Goal: Information Seeking & Learning: Learn about a topic

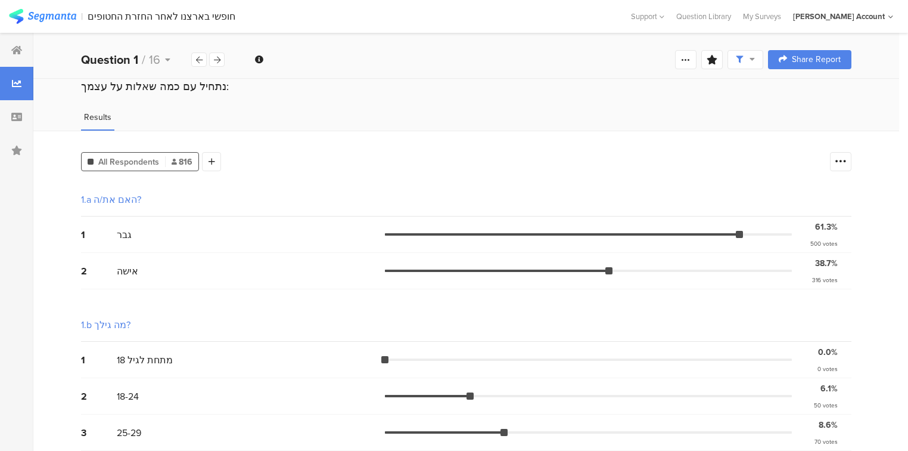
scroll to position [715, 0]
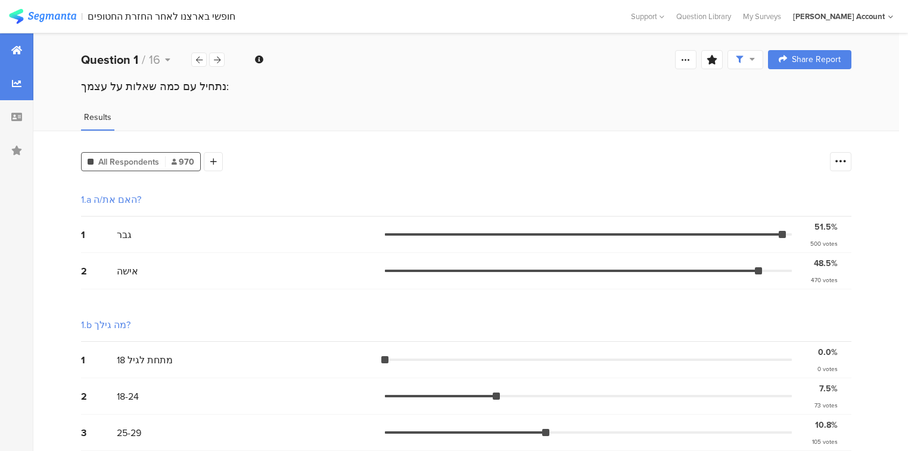
click at [20, 52] on icon at bounding box center [16, 50] width 11 height 10
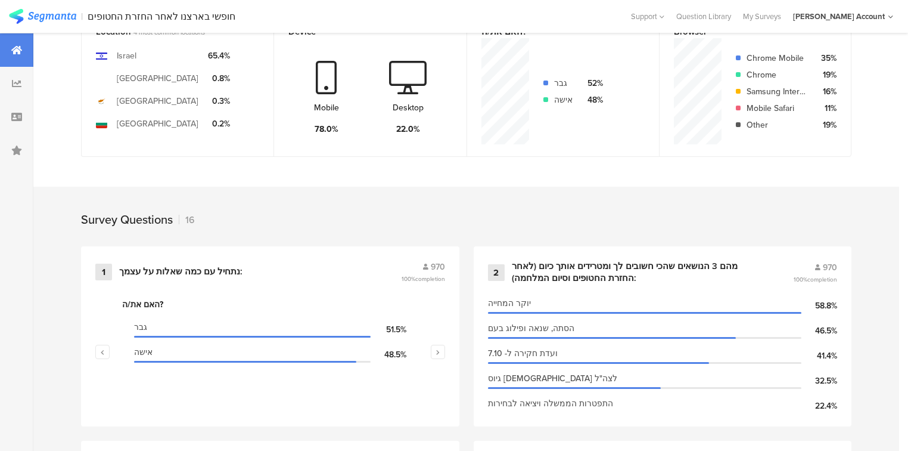
scroll to position [334, 0]
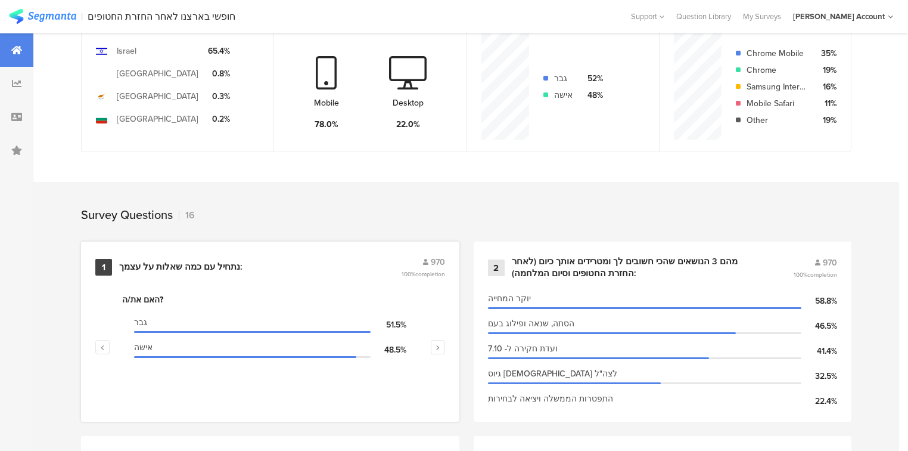
click at [193, 261] on div "נתחיל עם כמה שאלות על עצמך:" at bounding box center [180, 267] width 123 height 12
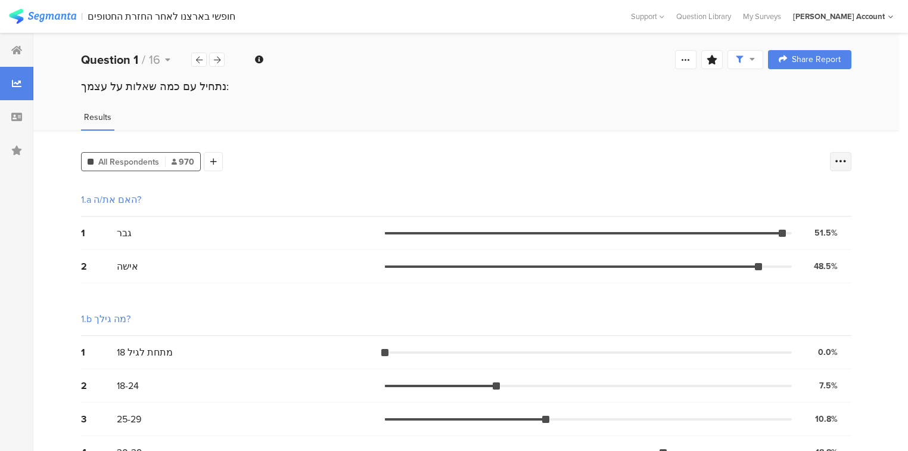
click at [848, 153] on div at bounding box center [840, 161] width 21 height 19
click at [838, 218] on span at bounding box center [840, 220] width 18 height 10
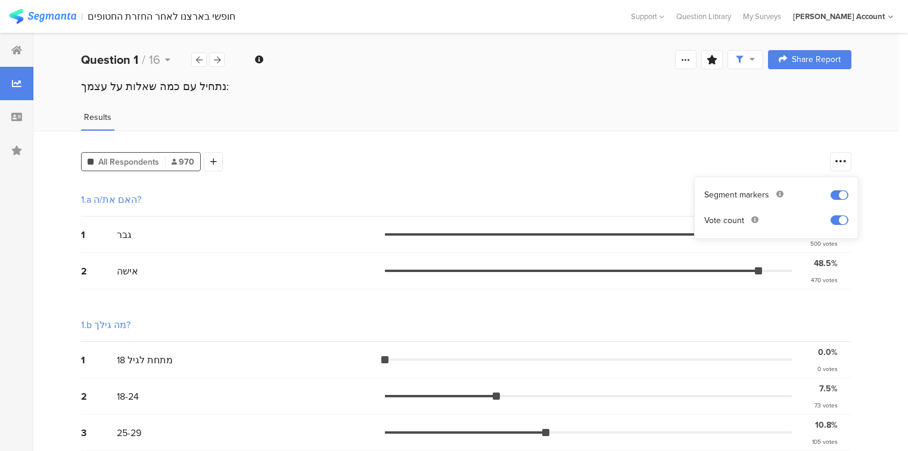
click at [794, 308] on div "1.b מה גילך?" at bounding box center [466, 324] width 771 height 33
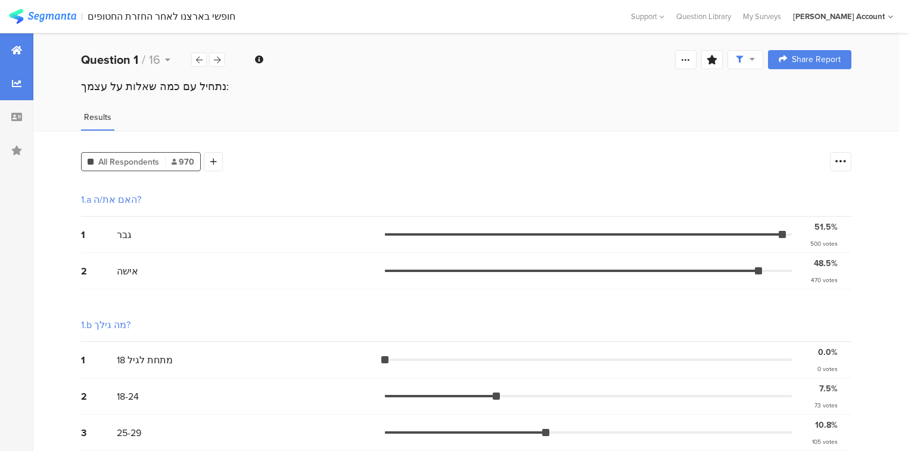
click at [27, 48] on div at bounding box center [16, 49] width 33 height 33
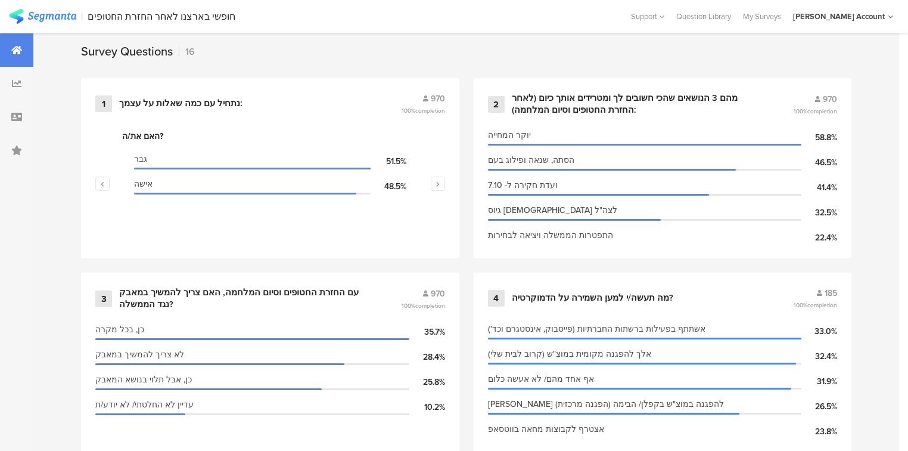
scroll to position [525, 0]
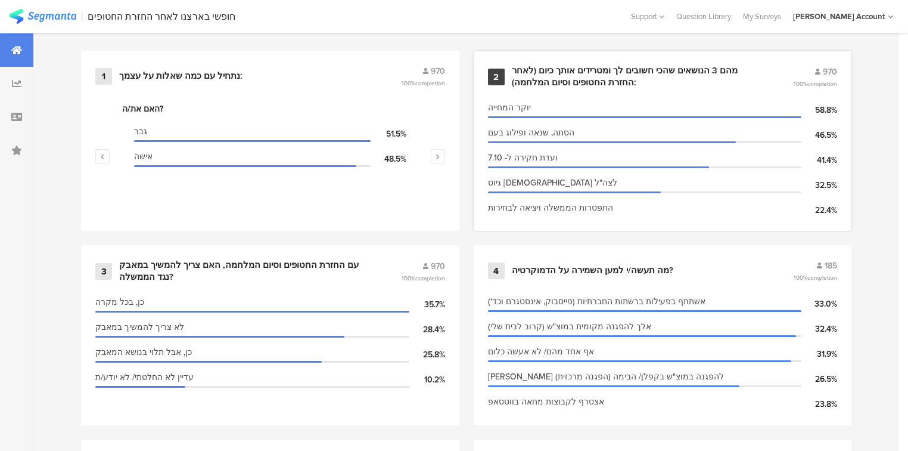
click at [553, 69] on div "מהם 3 הנושאים שהכי חשובים לך ומטרידים אותך כיום (לאחר החזרת החטופים וסיום המלחמ…" at bounding box center [638, 76] width 253 height 23
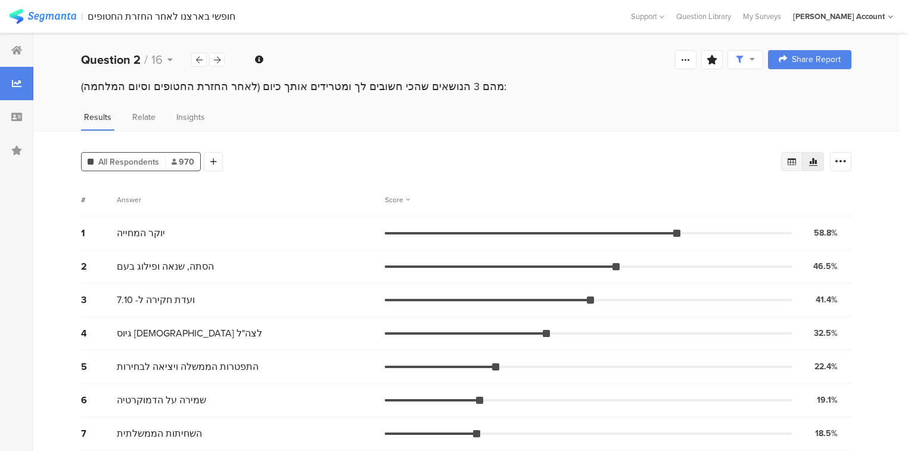
click at [795, 159] on icon at bounding box center [792, 161] width 8 height 7
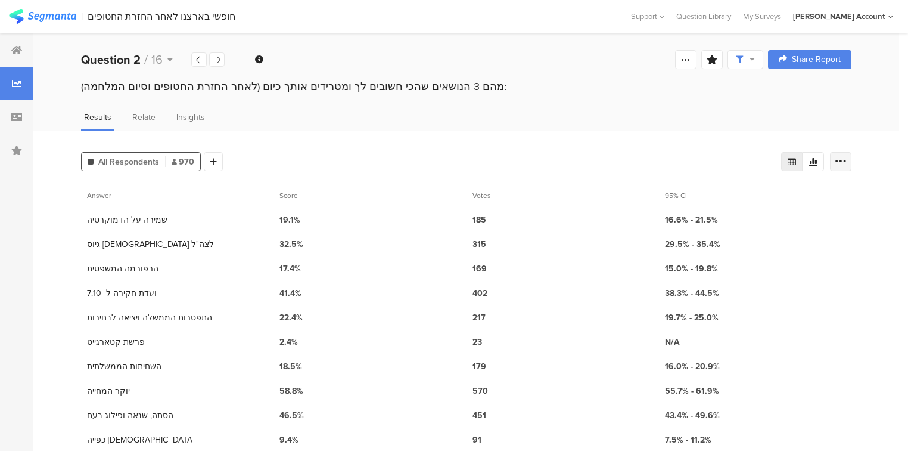
click at [847, 162] on icon at bounding box center [841, 162] width 12 height 12
click at [794, 157] on icon at bounding box center [792, 162] width 10 height 10
click at [743, 57] on icon at bounding box center [739, 59] width 7 height 7
click at [802, 91] on span at bounding box center [809, 94] width 18 height 10
click at [523, 162] on div "All Respondents 984 Add Segment" at bounding box center [431, 159] width 700 height 24
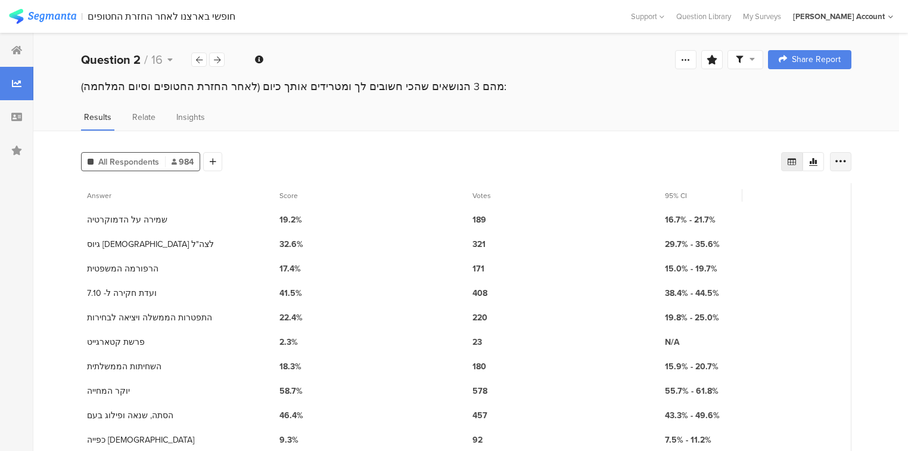
click at [847, 159] on icon at bounding box center [841, 162] width 12 height 12
click at [743, 58] on icon at bounding box center [739, 59] width 7 height 7
click at [808, 91] on span at bounding box center [809, 94] width 18 height 10
click at [656, 156] on div at bounding box center [454, 225] width 908 height 451
click at [751, 63] on span at bounding box center [745, 59] width 19 height 11
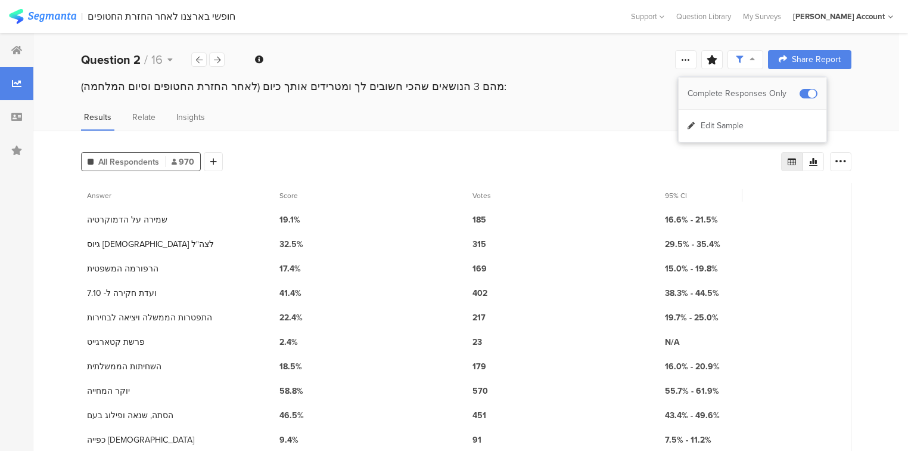
click at [806, 88] on div "Complete Responses Only" at bounding box center [753, 93] width 148 height 32
click at [847, 161] on icon at bounding box center [841, 162] width 12 height 12
click at [5, 160] on div at bounding box center [16, 150] width 33 height 33
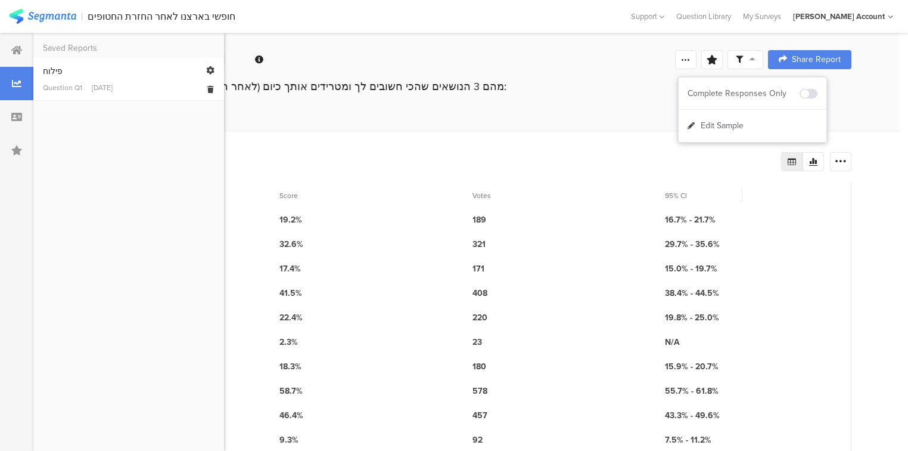
click at [67, 85] on div "Question Q1" at bounding box center [62, 87] width 39 height 11
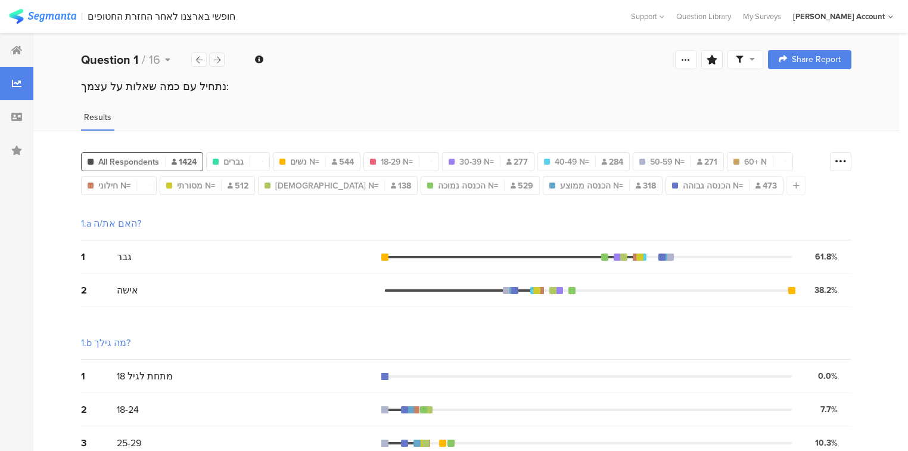
click at [215, 60] on icon at bounding box center [217, 60] width 7 height 8
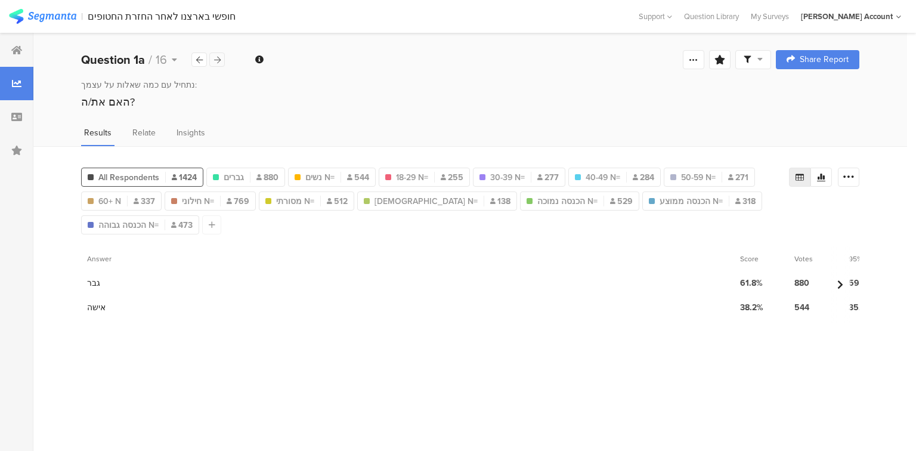
click at [215, 60] on icon at bounding box center [217, 60] width 7 height 8
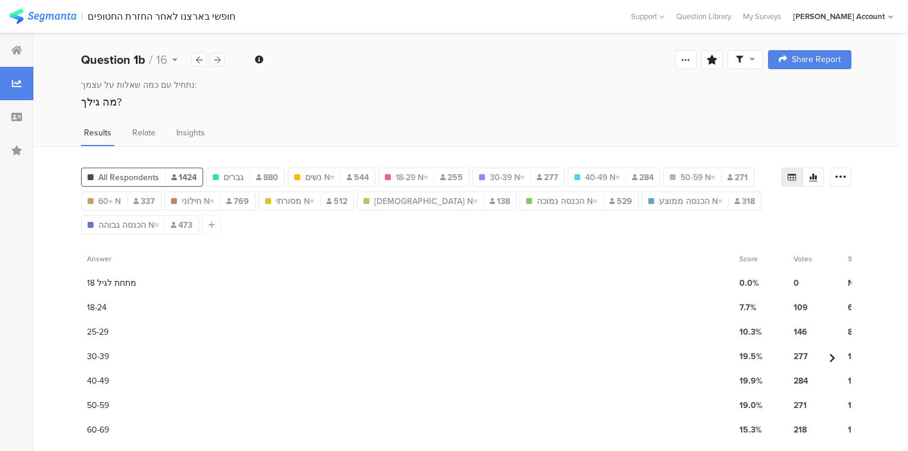
click at [215, 60] on icon at bounding box center [217, 60] width 7 height 8
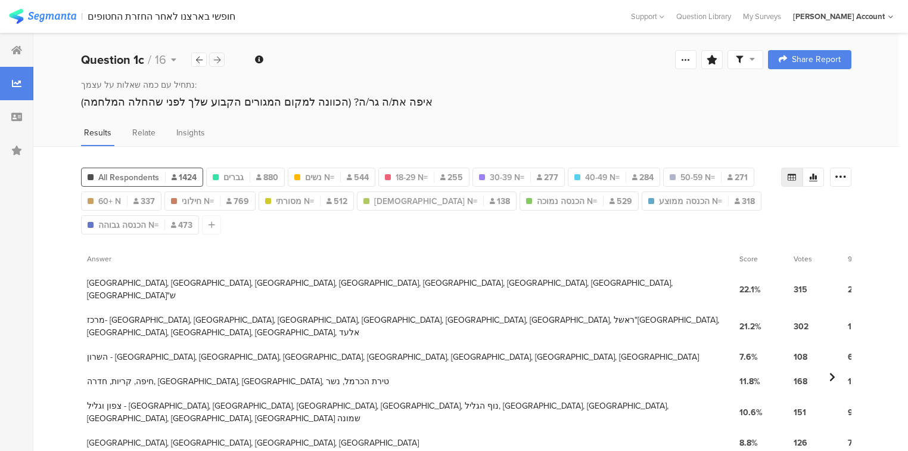
click at [215, 60] on icon at bounding box center [217, 60] width 7 height 8
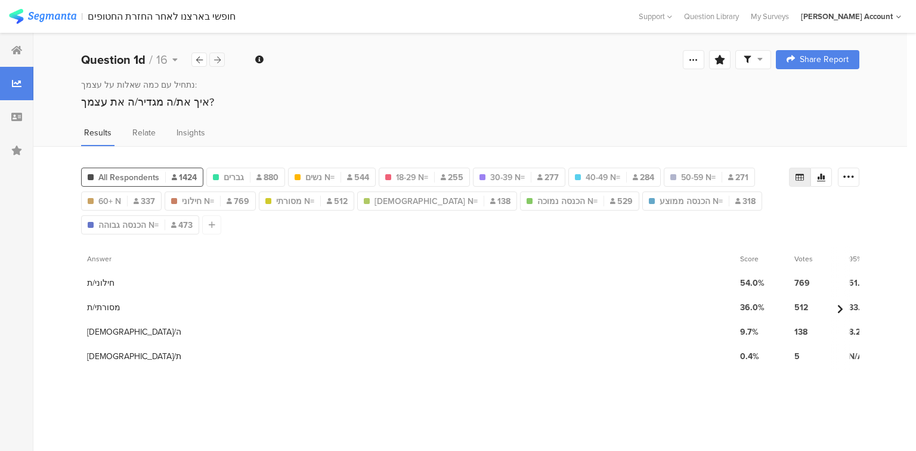
click at [215, 60] on icon at bounding box center [217, 60] width 7 height 8
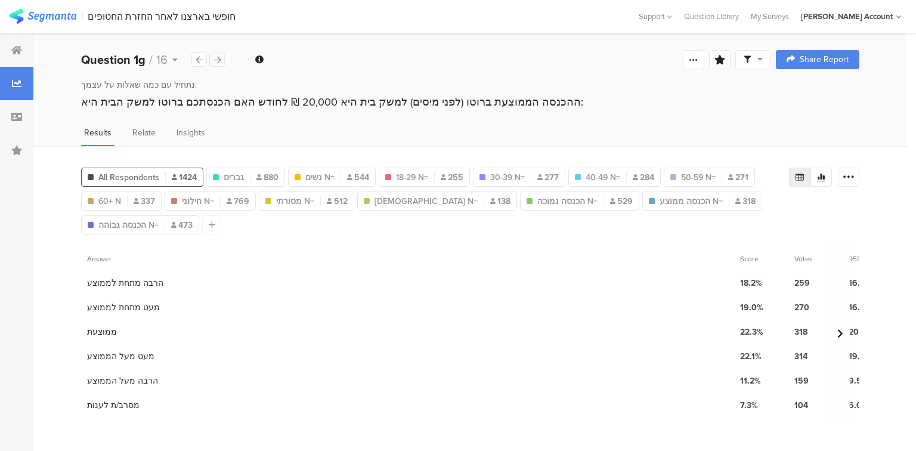
click at [215, 60] on icon at bounding box center [217, 60] width 7 height 8
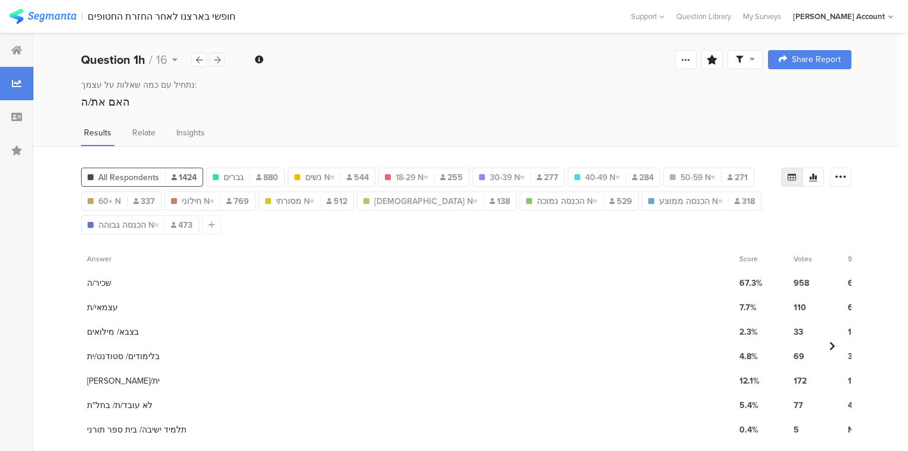
click at [215, 60] on icon at bounding box center [217, 60] width 7 height 8
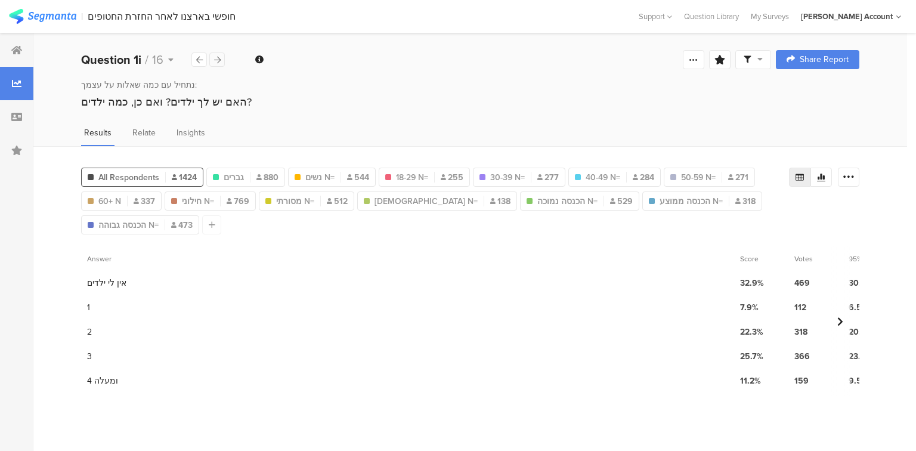
click at [215, 60] on icon at bounding box center [217, 60] width 7 height 8
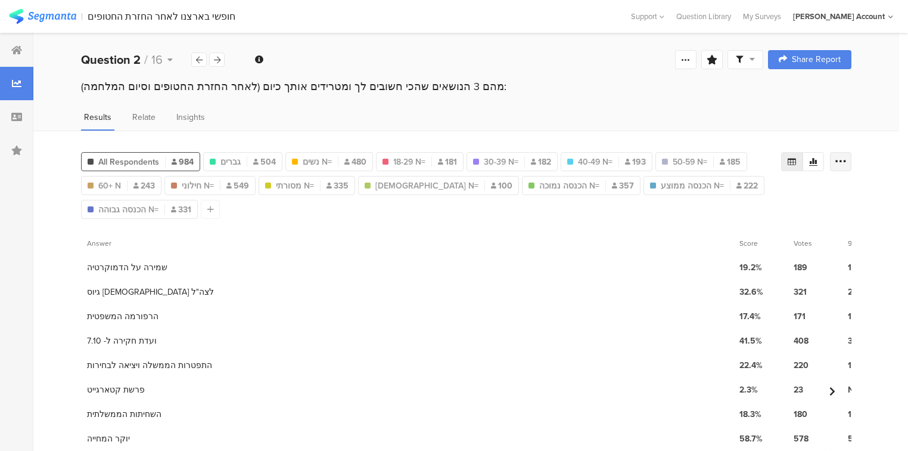
click at [847, 162] on icon at bounding box center [841, 162] width 12 height 12
click at [741, 195] on span "Export as Excel" at bounding box center [733, 195] width 57 height 12
click at [253, 164] on span "504" at bounding box center [264, 162] width 23 height 13
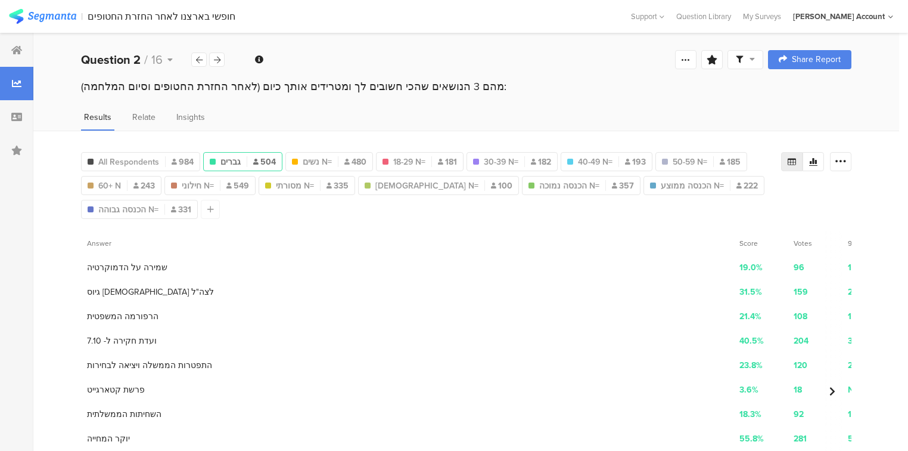
click at [248, 163] on div "גברים 504" at bounding box center [243, 162] width 78 height 13
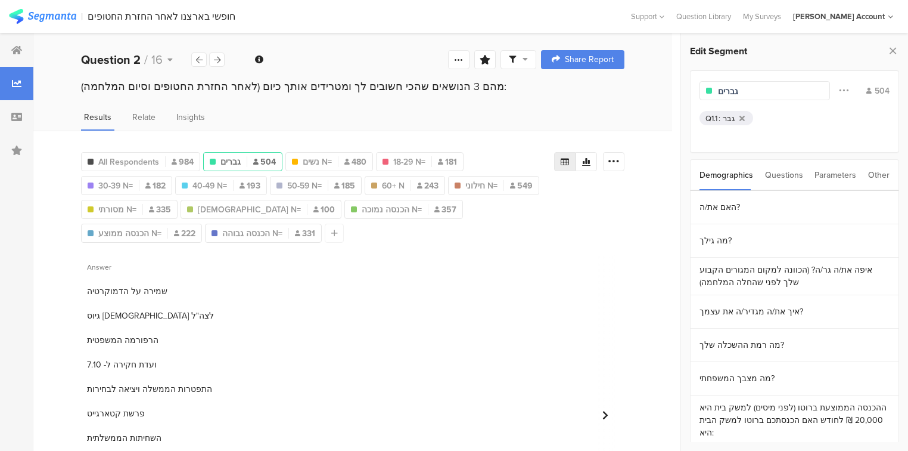
click at [744, 91] on input "גברים" at bounding box center [770, 91] width 104 height 13
click at [354, 148] on div "All Respondents 984 גברים N=504 504 נשים N= 480 18-29 N= 181 30-39 N= 182 40-49…" at bounding box center [317, 194] width 473 height 95
click at [348, 159] on span "נשים N=" at bounding box center [344, 162] width 29 height 13
click at [758, 89] on input "נשים N=" at bounding box center [770, 91] width 104 height 13
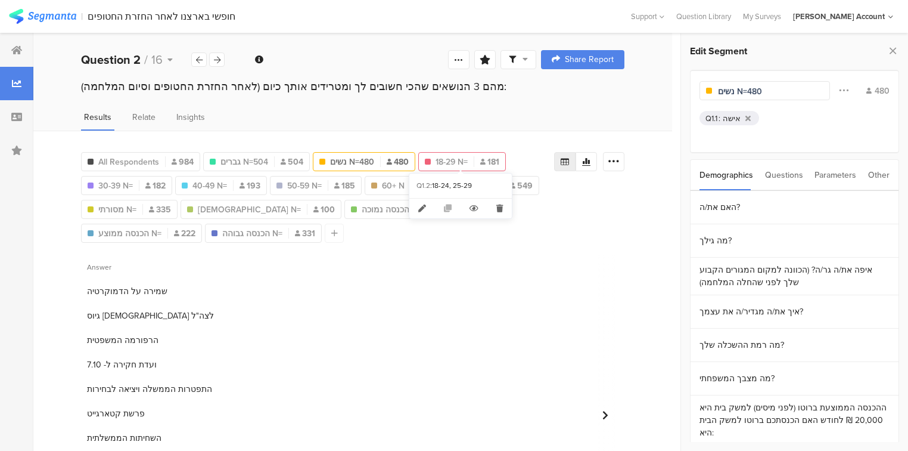
click at [464, 157] on span "18-29 N=" at bounding box center [452, 162] width 32 height 13
click at [753, 94] on input "18-29 N=" at bounding box center [770, 91] width 104 height 13
click at [97, 179] on div "30-39 N= 182" at bounding box center [127, 185] width 90 height 13
click at [767, 90] on input "30-39 N=" at bounding box center [770, 91] width 104 height 13
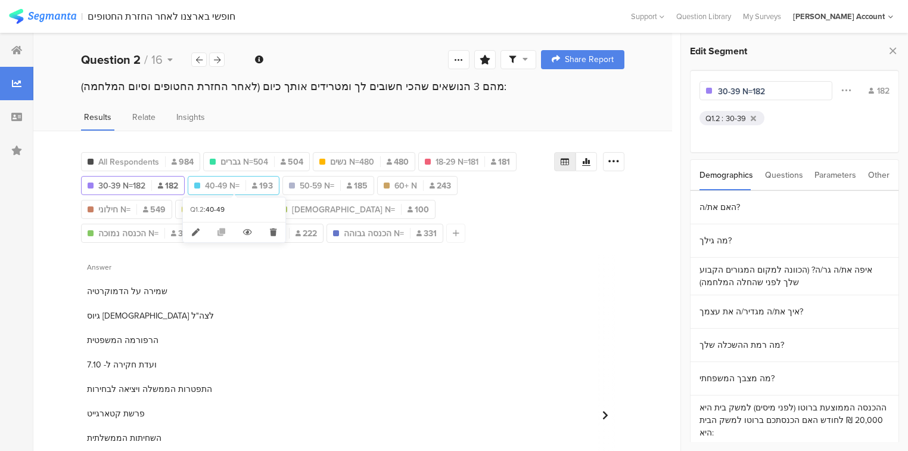
click at [235, 181] on span "40-49 N=" at bounding box center [222, 185] width 35 height 13
click at [759, 91] on input "40-49 N=" at bounding box center [770, 91] width 104 height 13
click at [360, 187] on span "185" at bounding box center [369, 185] width 21 height 13
click at [773, 88] on input "50-59 N=" at bounding box center [770, 91] width 104 height 13
click at [432, 188] on span "60+ N" at bounding box center [431, 185] width 23 height 13
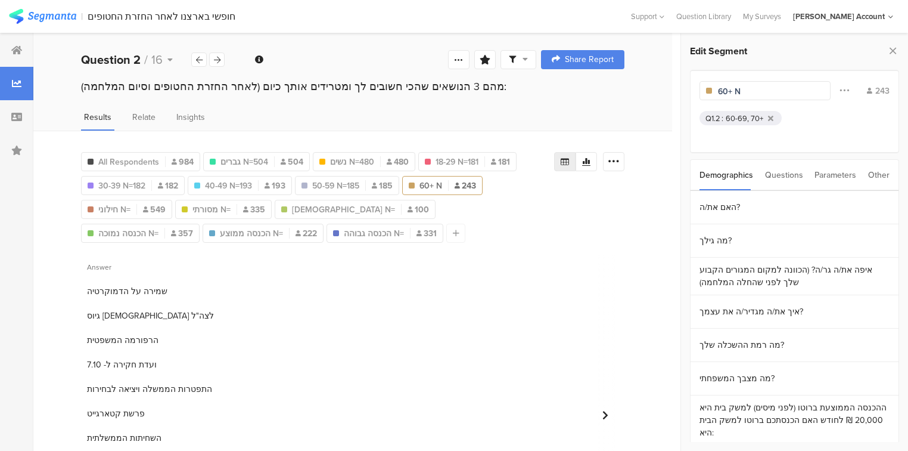
click at [758, 88] on input "60+ N" at bounding box center [770, 91] width 104 height 13
click at [137, 210] on div "חילוני N= 549" at bounding box center [127, 209] width 90 height 13
click at [765, 93] on input "חילוני N=" at bounding box center [770, 91] width 104 height 13
click at [229, 206] on span "מסורתי N=" at bounding box center [226, 209] width 38 height 13
click at [761, 94] on input "מסורתי N=" at bounding box center [770, 91] width 104 height 13
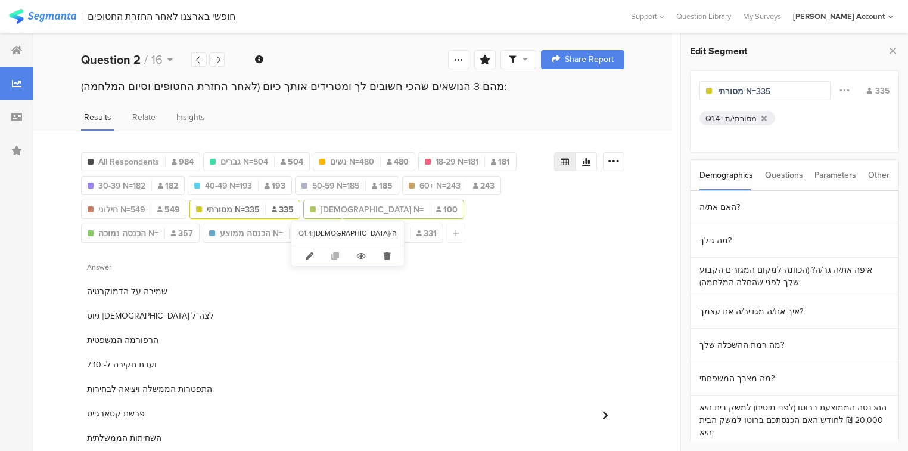
click at [306, 209] on div "דתי N= 100" at bounding box center [384, 209] width 160 height 13
click at [749, 90] on input "דתי N=" at bounding box center [770, 91] width 104 height 13
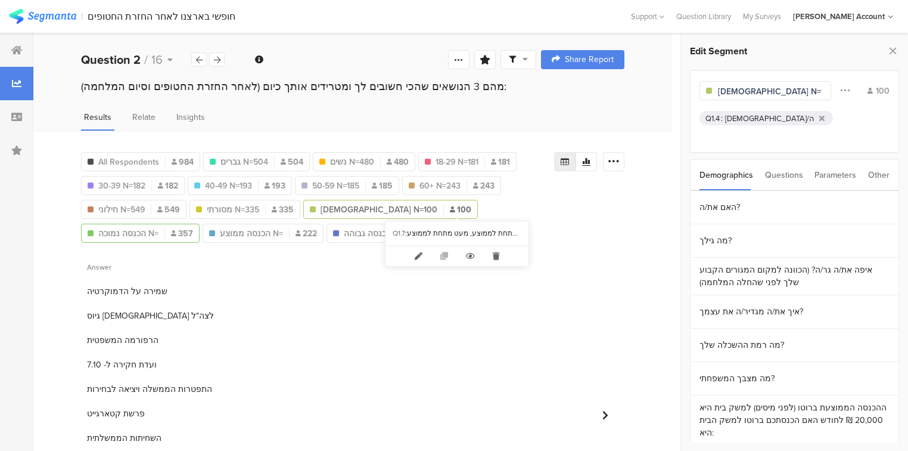
drag, startPoint x: 466, startPoint y: 210, endPoint x: 489, endPoint y: 203, distance: 24.3
click at [159, 227] on span "הכנסה נמוכה N=" at bounding box center [128, 233] width 60 height 13
click at [786, 86] on input "הכנסה נמוכה N=" at bounding box center [770, 91] width 104 height 13
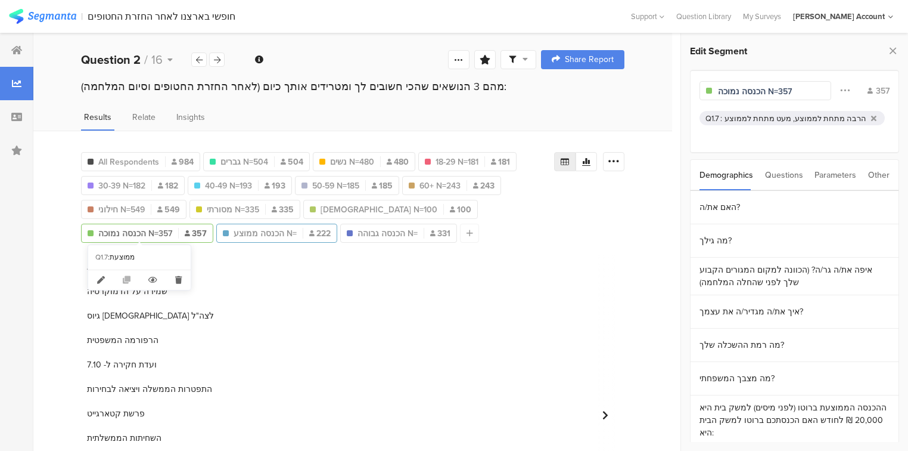
click at [234, 231] on span "הכנסה ממוצע N=" at bounding box center [265, 233] width 63 height 13
click at [776, 90] on input "הכנסה ממוצע N=" at bounding box center [770, 91] width 104 height 13
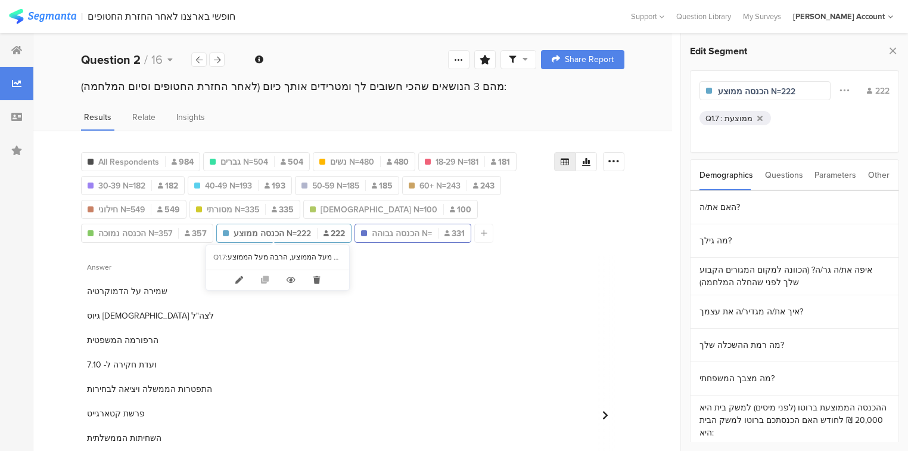
click at [372, 231] on span "הכנסה גבוהה N=" at bounding box center [402, 233] width 60 height 13
click at [795, 91] on input "הכנסה גבוהה N=" at bounding box center [770, 91] width 104 height 13
type input "הכנסה גבוהה N=331"
click at [891, 50] on icon at bounding box center [893, 50] width 13 height 17
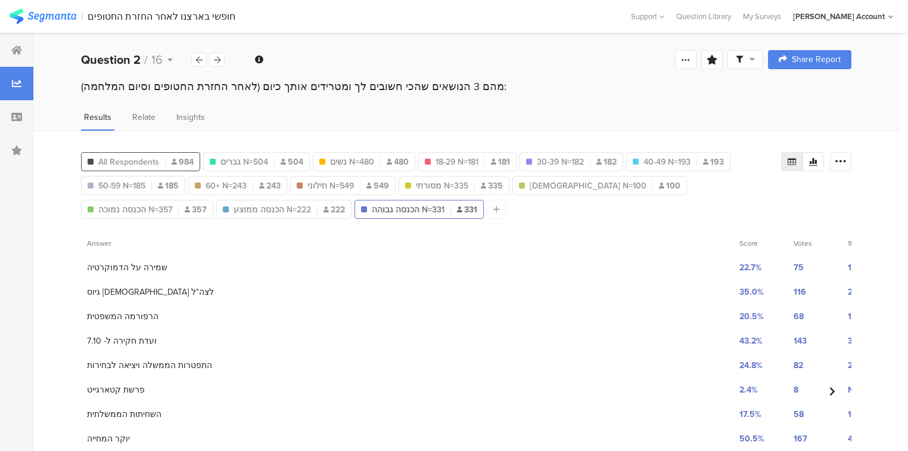
click at [117, 157] on span "All Respondents" at bounding box center [128, 162] width 61 height 13
click at [718, 61] on icon at bounding box center [712, 60] width 11 height 10
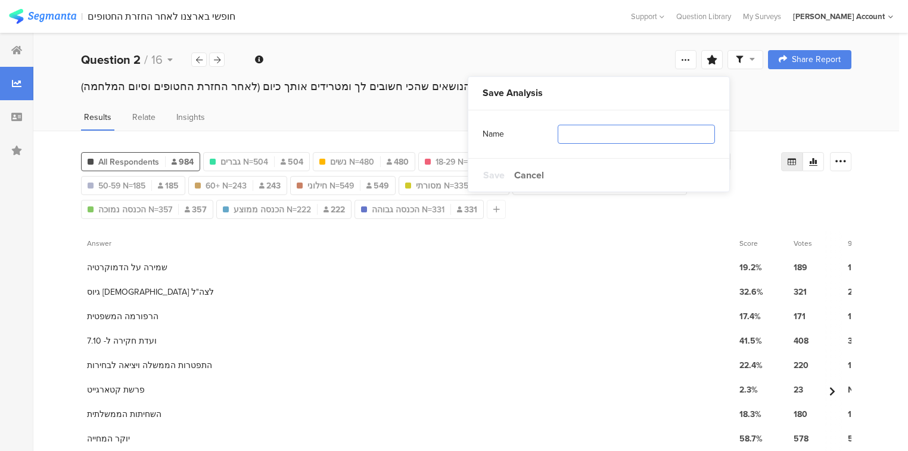
click at [670, 129] on input "text" at bounding box center [636, 134] width 157 height 19
type input "פילוח"
click at [490, 179] on span "Save" at bounding box center [493, 175] width 21 height 14
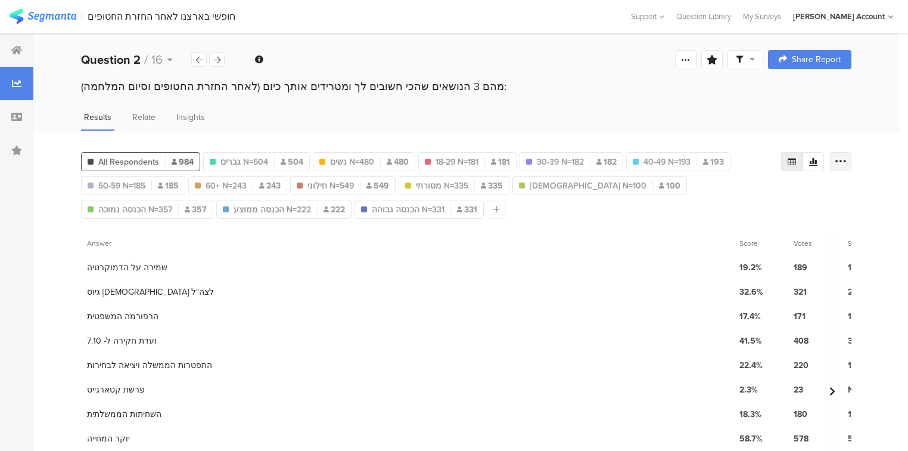
click at [847, 164] on icon at bounding box center [841, 162] width 12 height 12
click at [744, 197] on span "Export as Excel" at bounding box center [733, 195] width 57 height 12
click at [219, 60] on icon at bounding box center [217, 60] width 7 height 8
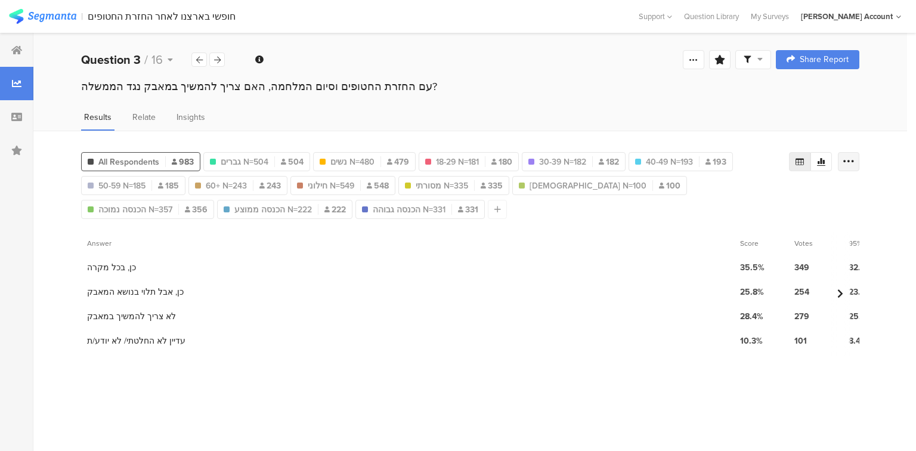
click at [843, 159] on icon at bounding box center [848, 162] width 12 height 12
click at [741, 193] on span "Export as Excel" at bounding box center [733, 195] width 57 height 12
click at [219, 62] on icon at bounding box center [217, 60] width 7 height 8
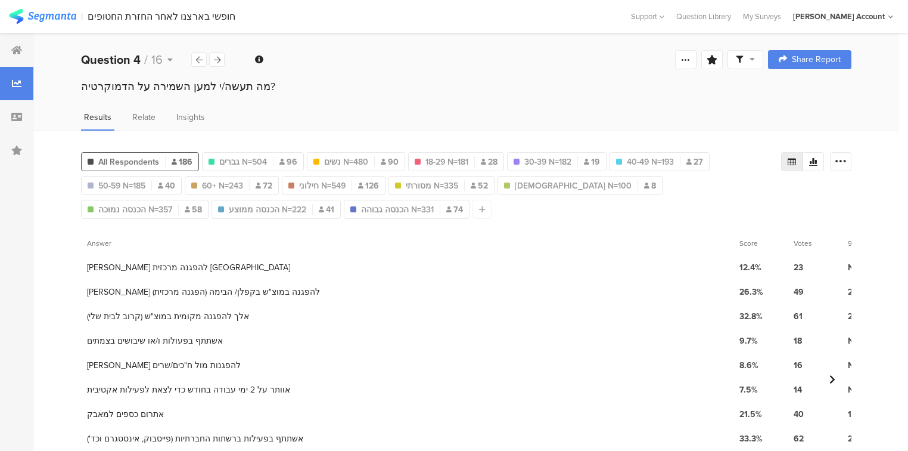
drag, startPoint x: 852, startPoint y: 157, endPoint x: 832, endPoint y: 165, distance: 21.1
click at [847, 157] on icon at bounding box center [841, 162] width 12 height 12
click at [740, 198] on span "Export as Excel" at bounding box center [733, 195] width 57 height 12
click at [215, 60] on icon at bounding box center [217, 60] width 7 height 8
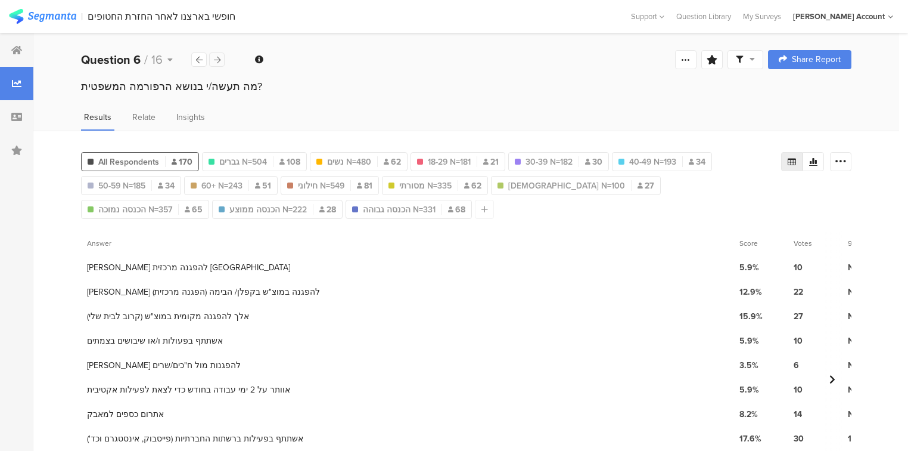
click at [215, 60] on icon at bounding box center [217, 60] width 7 height 8
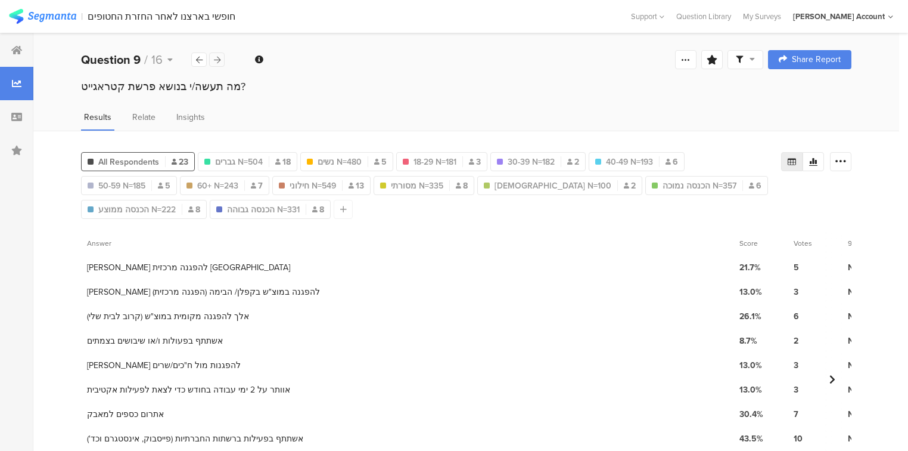
click at [215, 60] on icon at bounding box center [217, 60] width 7 height 8
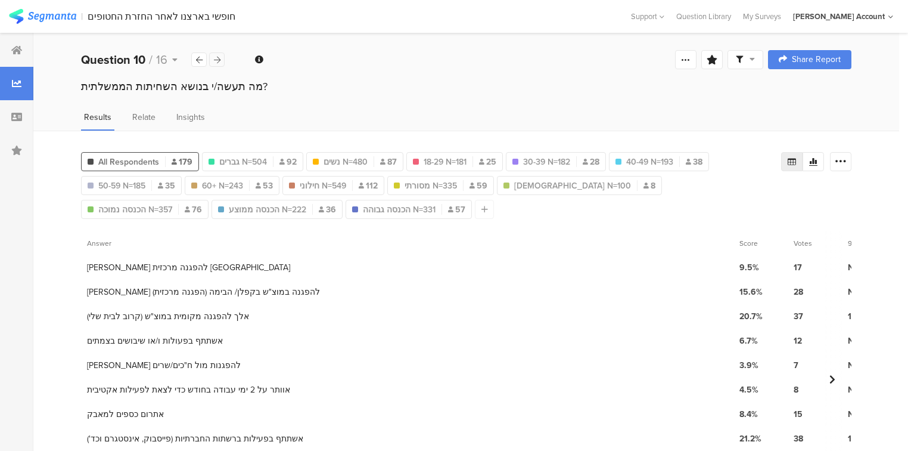
click at [215, 60] on icon at bounding box center [217, 60] width 7 height 8
click at [847, 156] on icon at bounding box center [841, 162] width 12 height 12
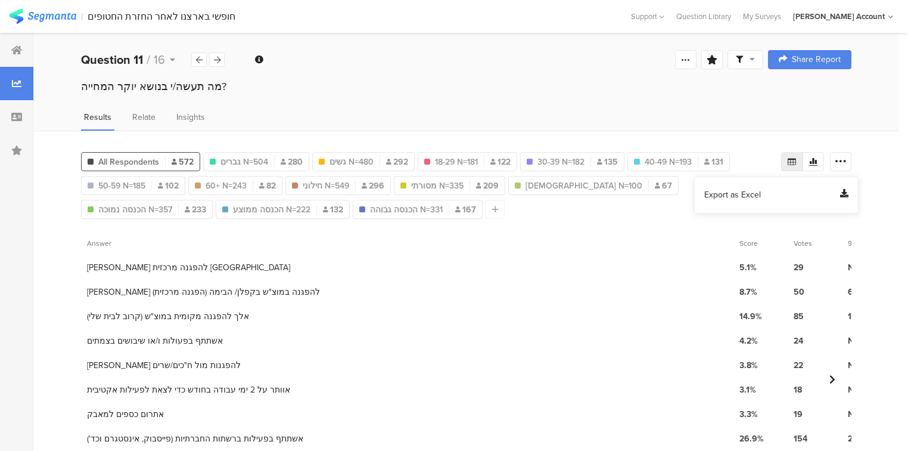
click at [746, 197] on span "Export as Excel" at bounding box center [733, 195] width 57 height 12
click at [211, 59] on div at bounding box center [216, 59] width 15 height 14
click at [847, 160] on icon at bounding box center [841, 162] width 12 height 12
click at [714, 191] on span "Export as Excel" at bounding box center [733, 195] width 57 height 12
click at [221, 58] on div at bounding box center [216, 59] width 15 height 14
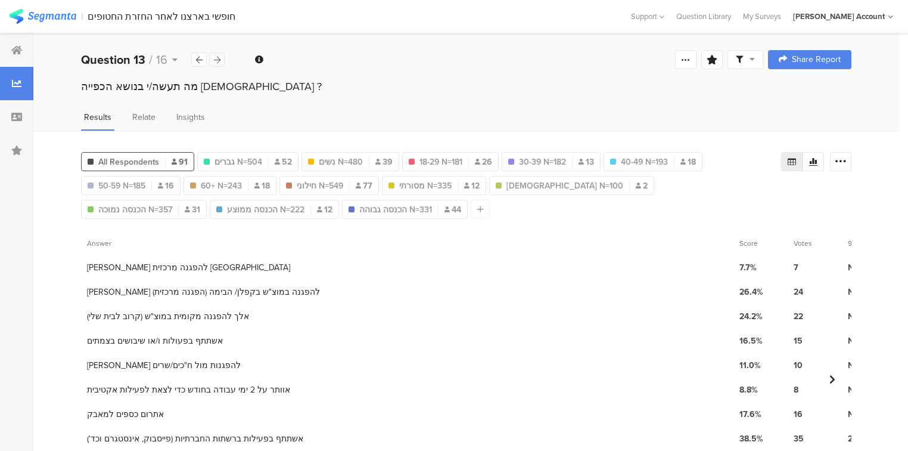
click at [221, 58] on div at bounding box center [216, 59] width 15 height 14
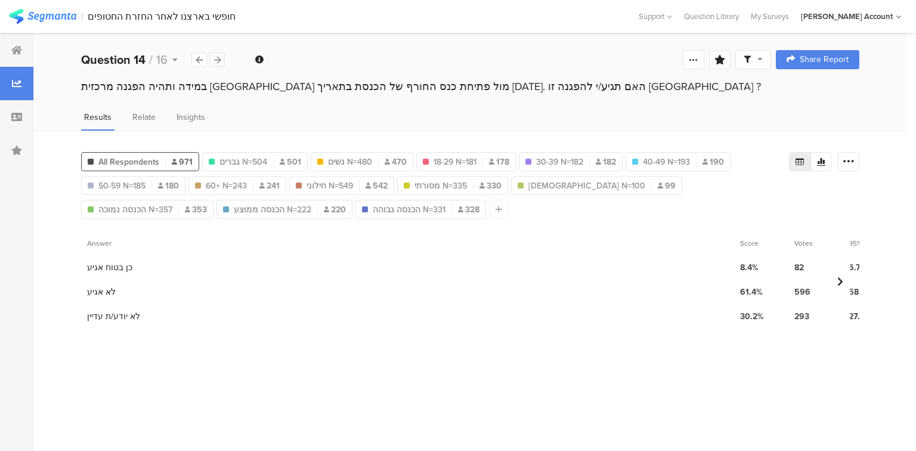
click at [221, 58] on div at bounding box center [216, 59] width 15 height 14
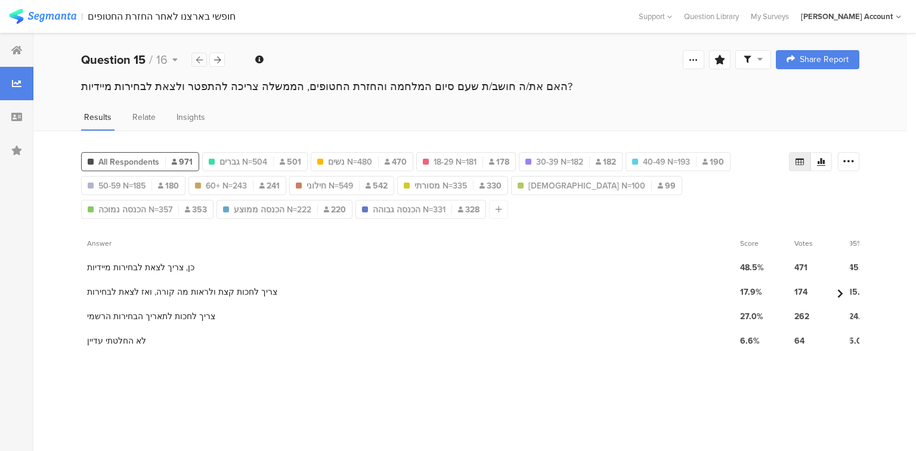
click at [198, 58] on icon at bounding box center [199, 60] width 7 height 8
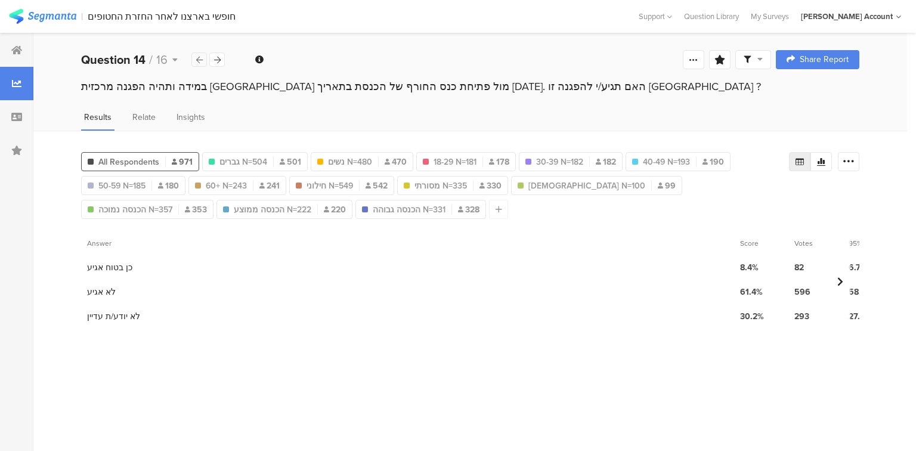
click at [198, 58] on icon at bounding box center [199, 60] width 7 height 8
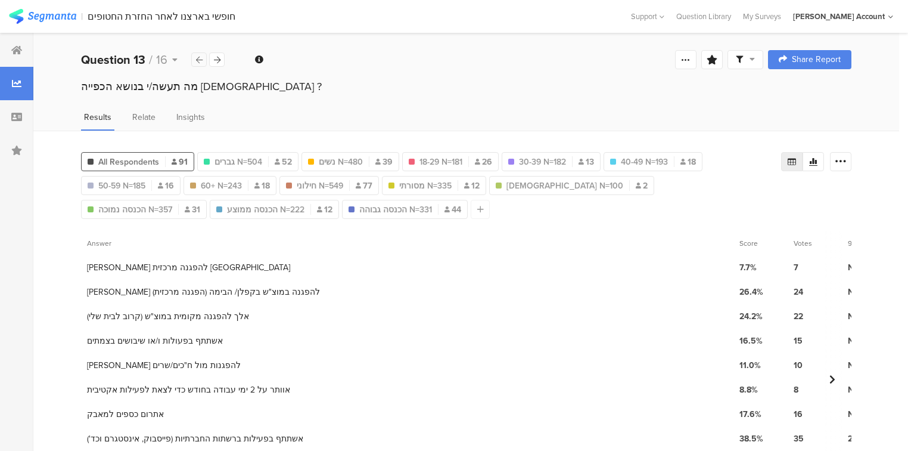
click at [198, 58] on icon at bounding box center [199, 60] width 7 height 8
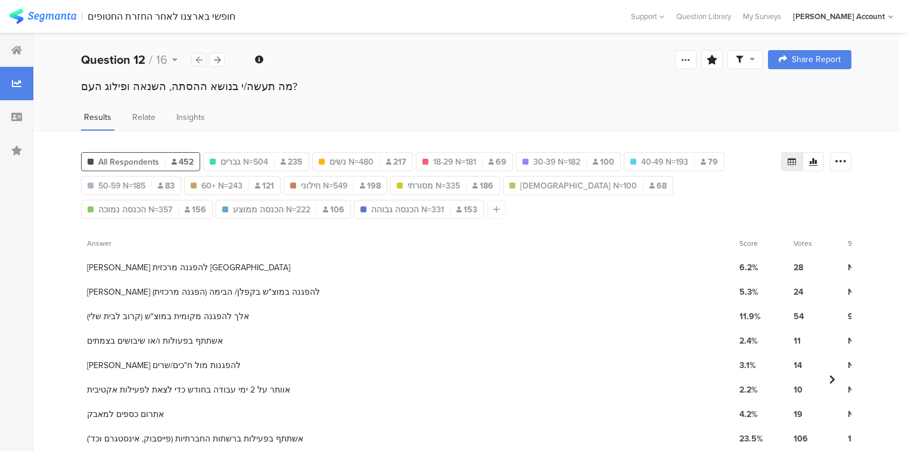
click at [198, 58] on icon at bounding box center [199, 60] width 7 height 8
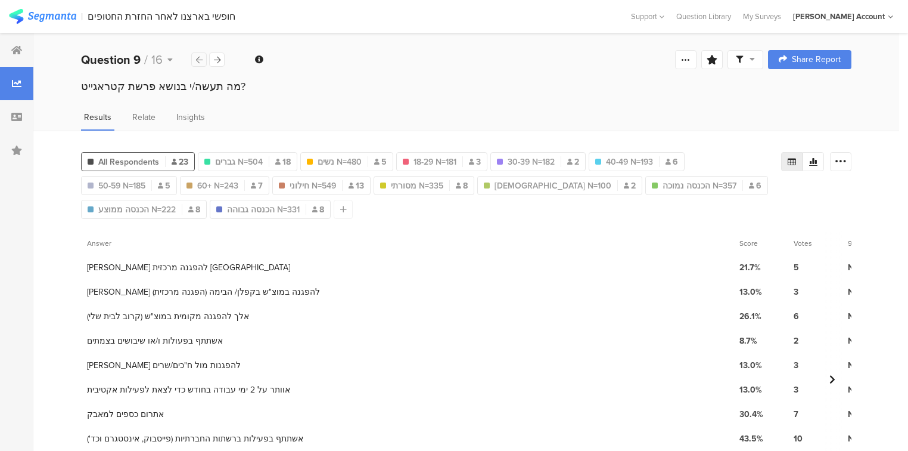
click at [198, 58] on icon at bounding box center [199, 60] width 7 height 8
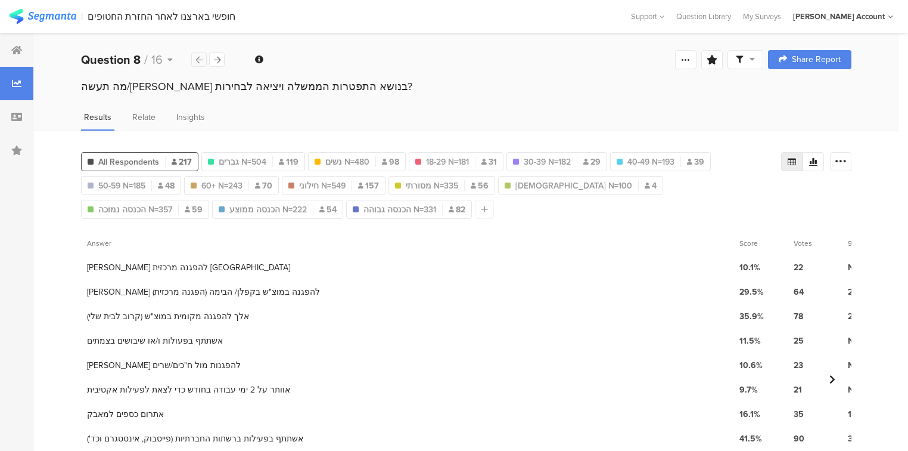
click at [198, 58] on icon at bounding box center [199, 60] width 7 height 8
click at [212, 61] on div at bounding box center [216, 59] width 15 height 14
click at [847, 159] on icon at bounding box center [841, 162] width 12 height 12
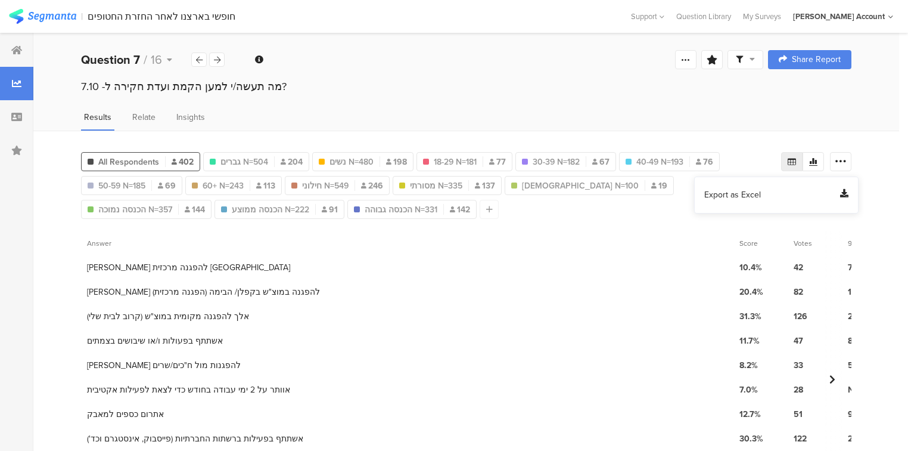
click at [749, 194] on span "Export as Excel" at bounding box center [733, 195] width 57 height 12
click at [221, 59] on div at bounding box center [216, 59] width 15 height 14
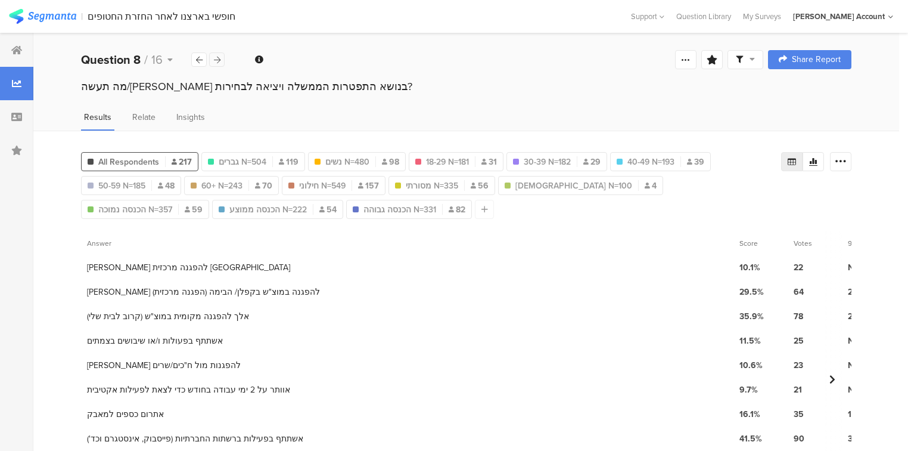
click at [217, 58] on icon at bounding box center [217, 60] width 7 height 8
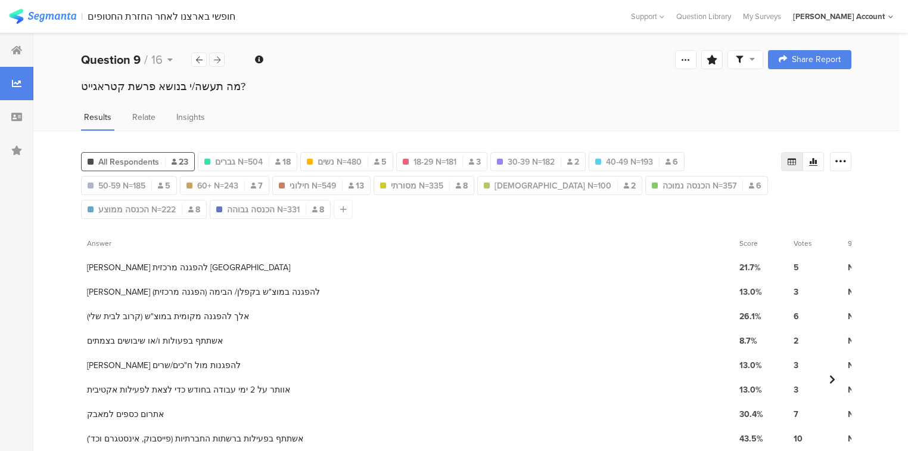
click at [217, 58] on icon at bounding box center [217, 60] width 7 height 8
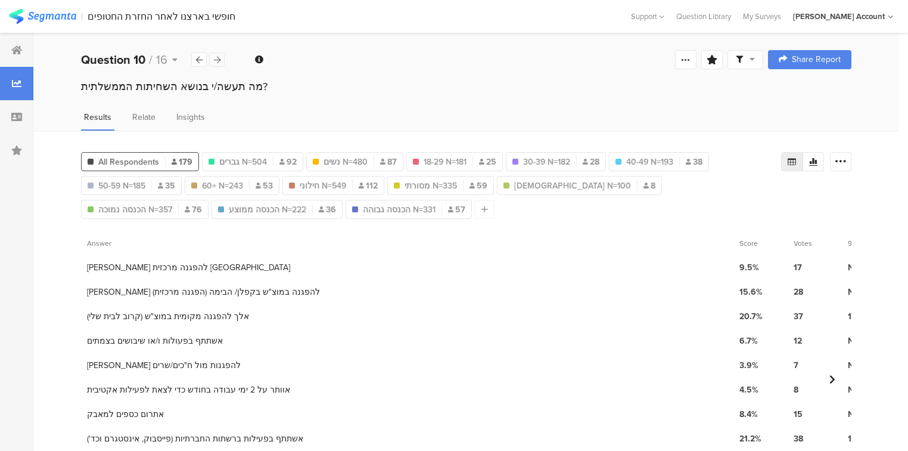
click at [216, 58] on icon at bounding box center [217, 60] width 7 height 8
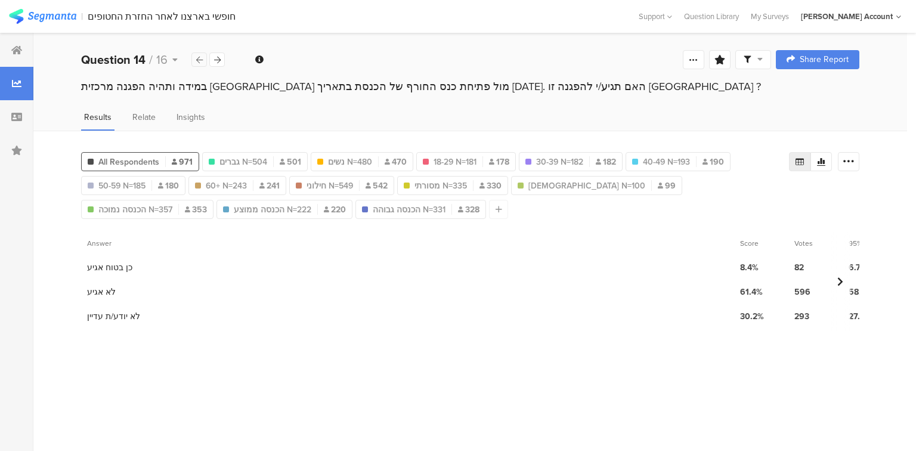
click at [202, 60] on icon at bounding box center [199, 60] width 7 height 8
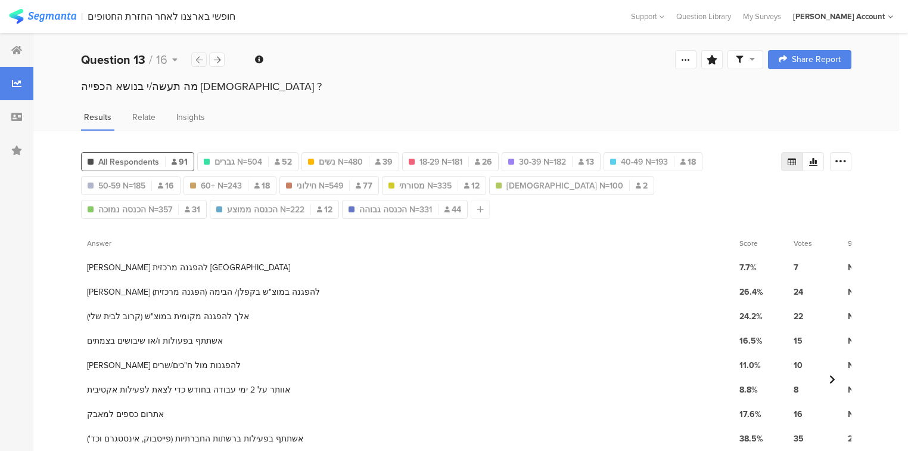
click at [201, 60] on icon at bounding box center [199, 60] width 7 height 8
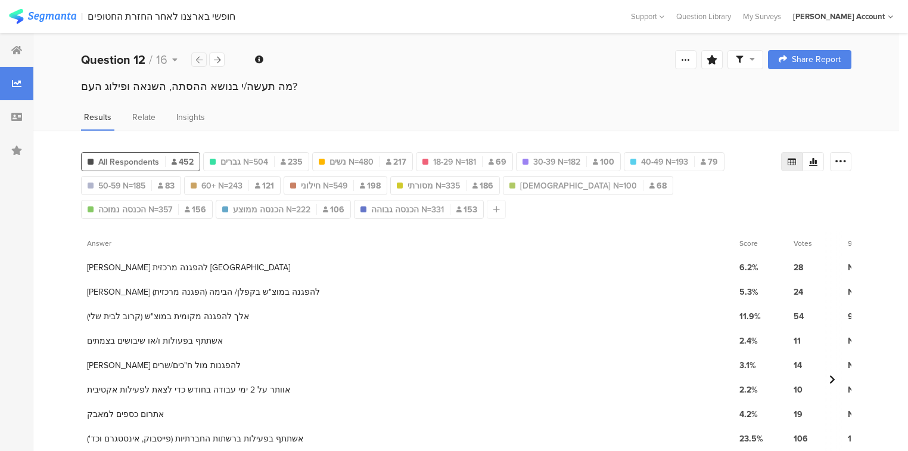
click at [201, 60] on icon at bounding box center [199, 60] width 7 height 8
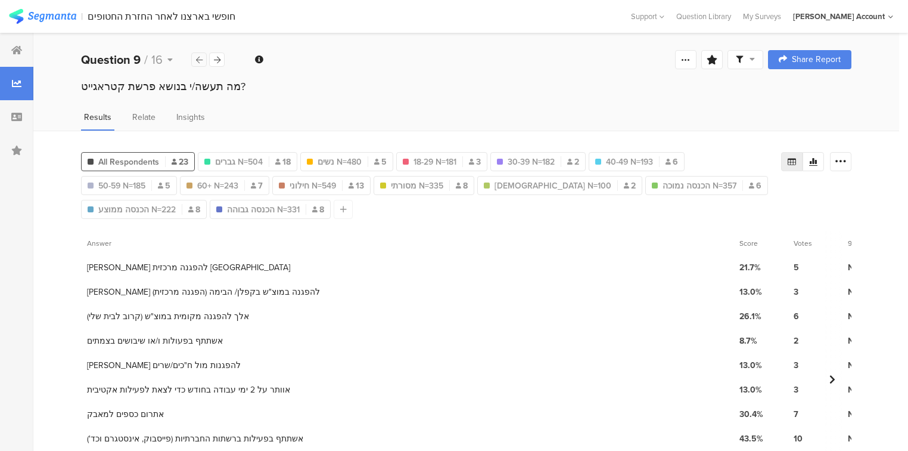
click at [201, 60] on icon at bounding box center [199, 60] width 7 height 8
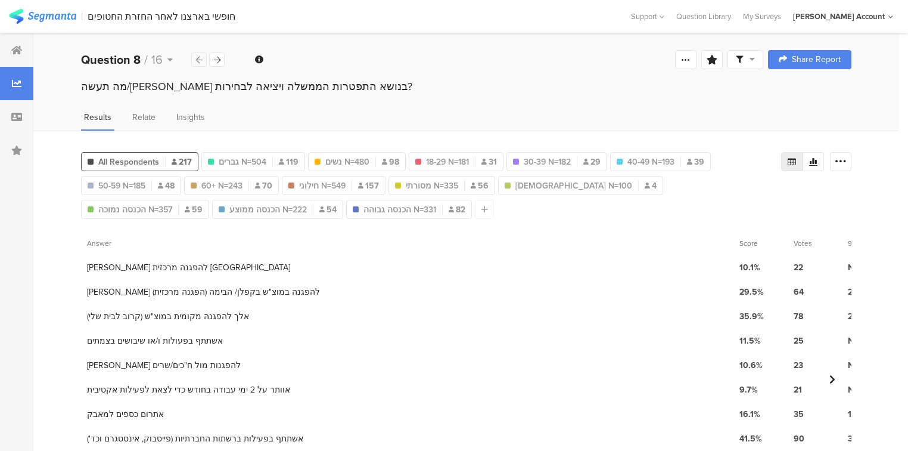
click at [201, 60] on icon at bounding box center [199, 60] width 7 height 8
click at [847, 156] on icon at bounding box center [841, 162] width 12 height 12
click at [722, 194] on span "Export as Excel" at bounding box center [733, 195] width 57 height 12
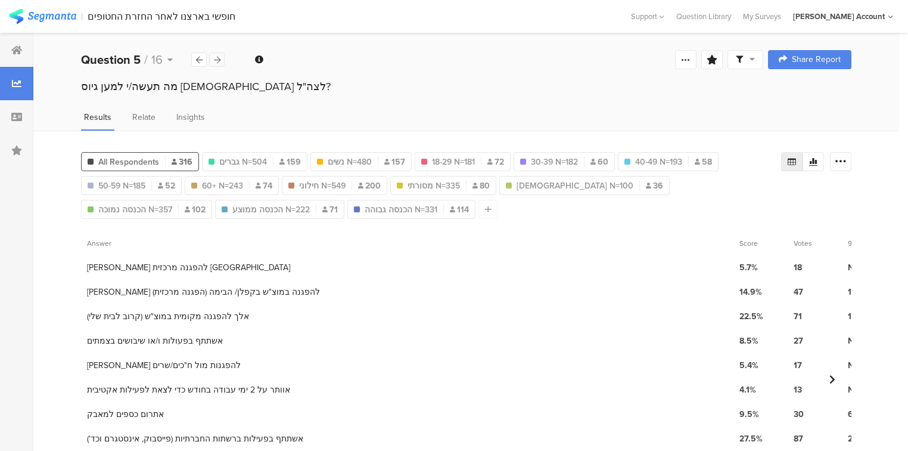
click at [216, 60] on icon at bounding box center [217, 60] width 7 height 8
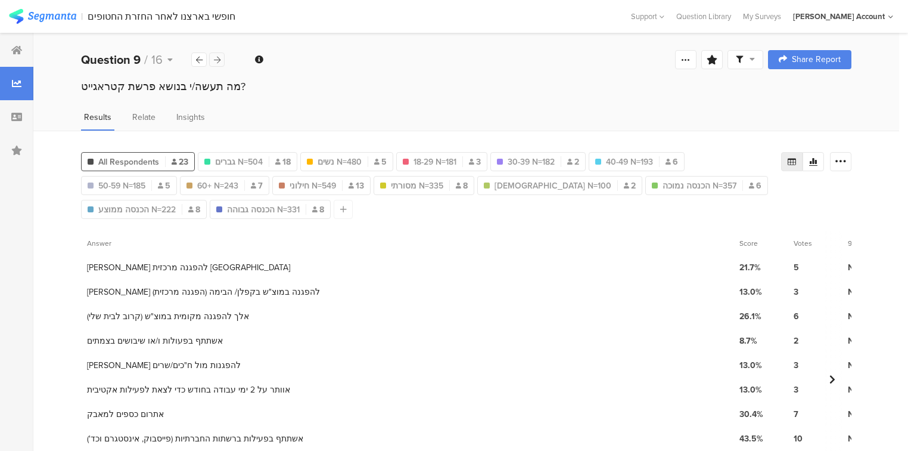
click at [216, 60] on icon at bounding box center [217, 60] width 7 height 8
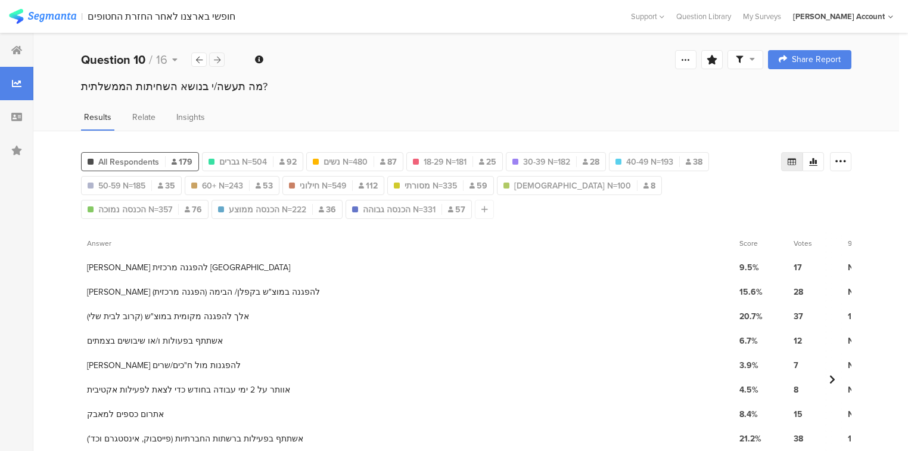
click at [216, 60] on icon at bounding box center [217, 60] width 7 height 8
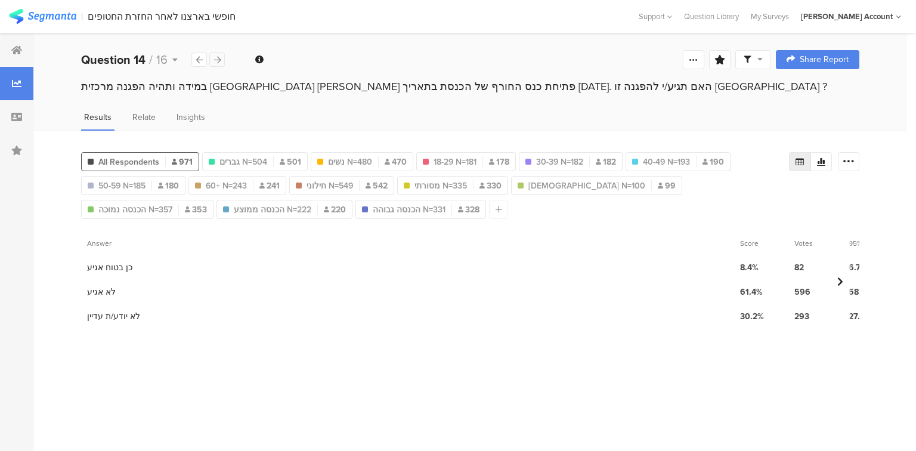
click at [215, 57] on icon at bounding box center [217, 60] width 7 height 8
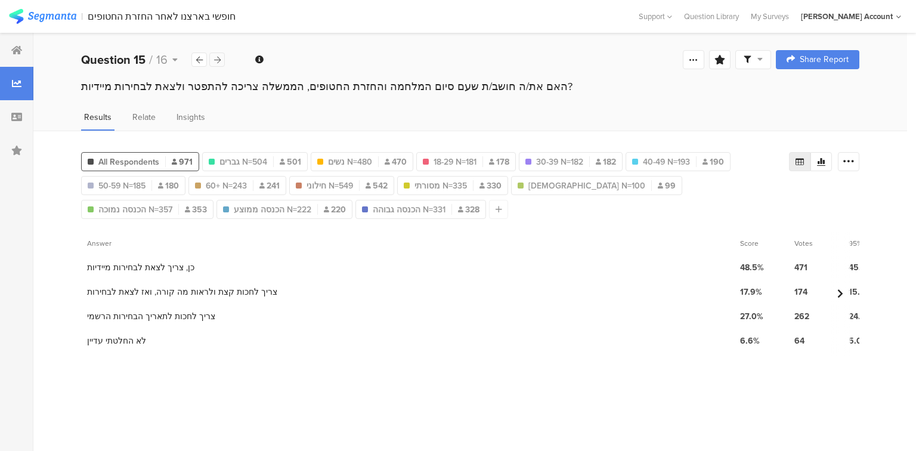
click at [216, 57] on icon at bounding box center [217, 60] width 7 height 8
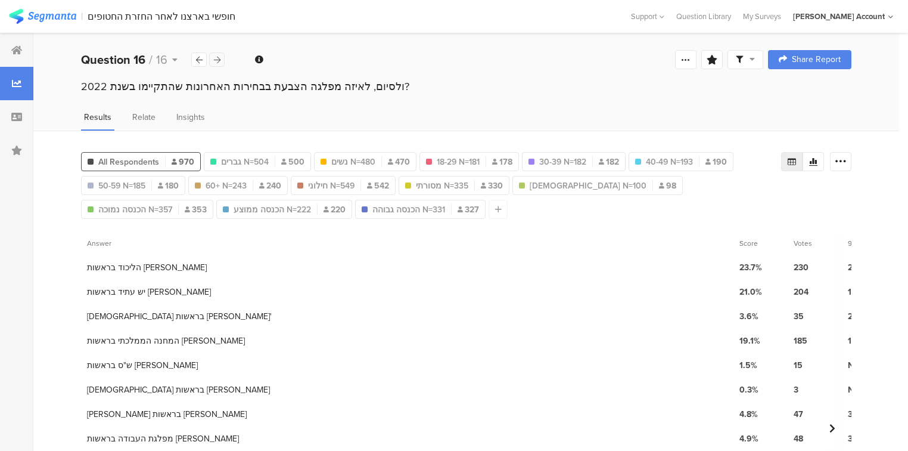
click at [216, 57] on icon at bounding box center [217, 60] width 7 height 8
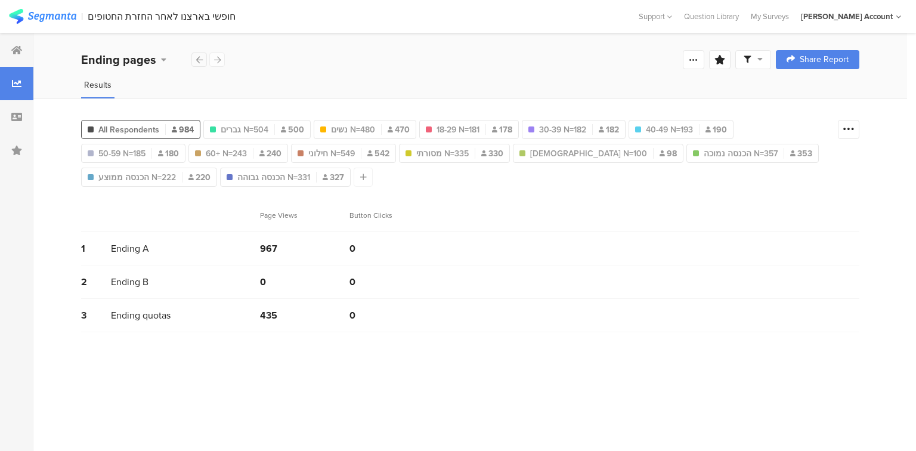
click at [196, 57] on icon at bounding box center [199, 60] width 7 height 8
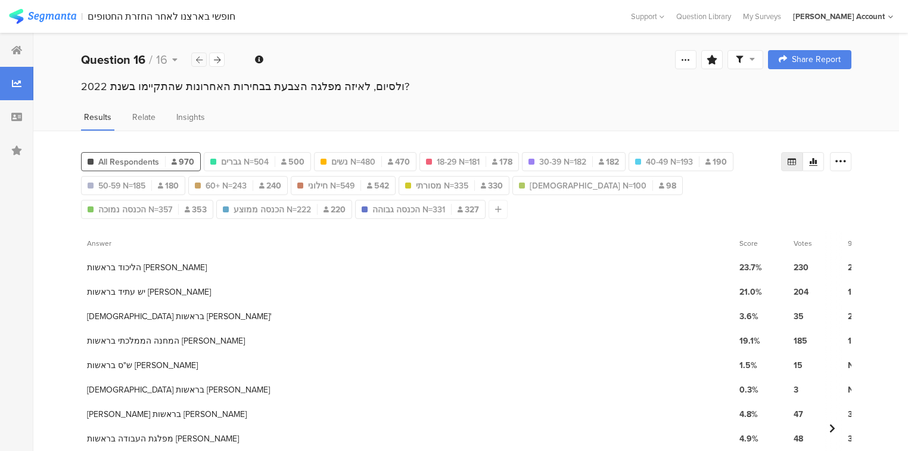
click at [196, 57] on icon at bounding box center [199, 60] width 7 height 8
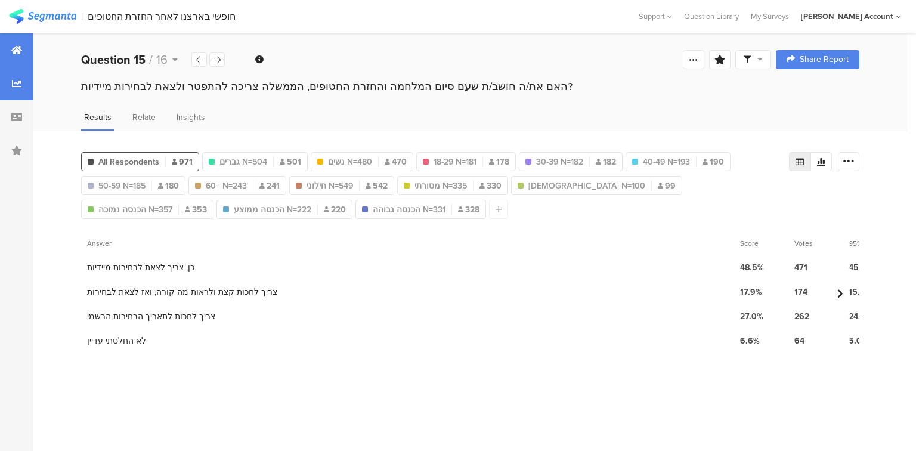
click at [10, 48] on div at bounding box center [16, 49] width 33 height 33
